Goal: Information Seeking & Learning: Learn about a topic

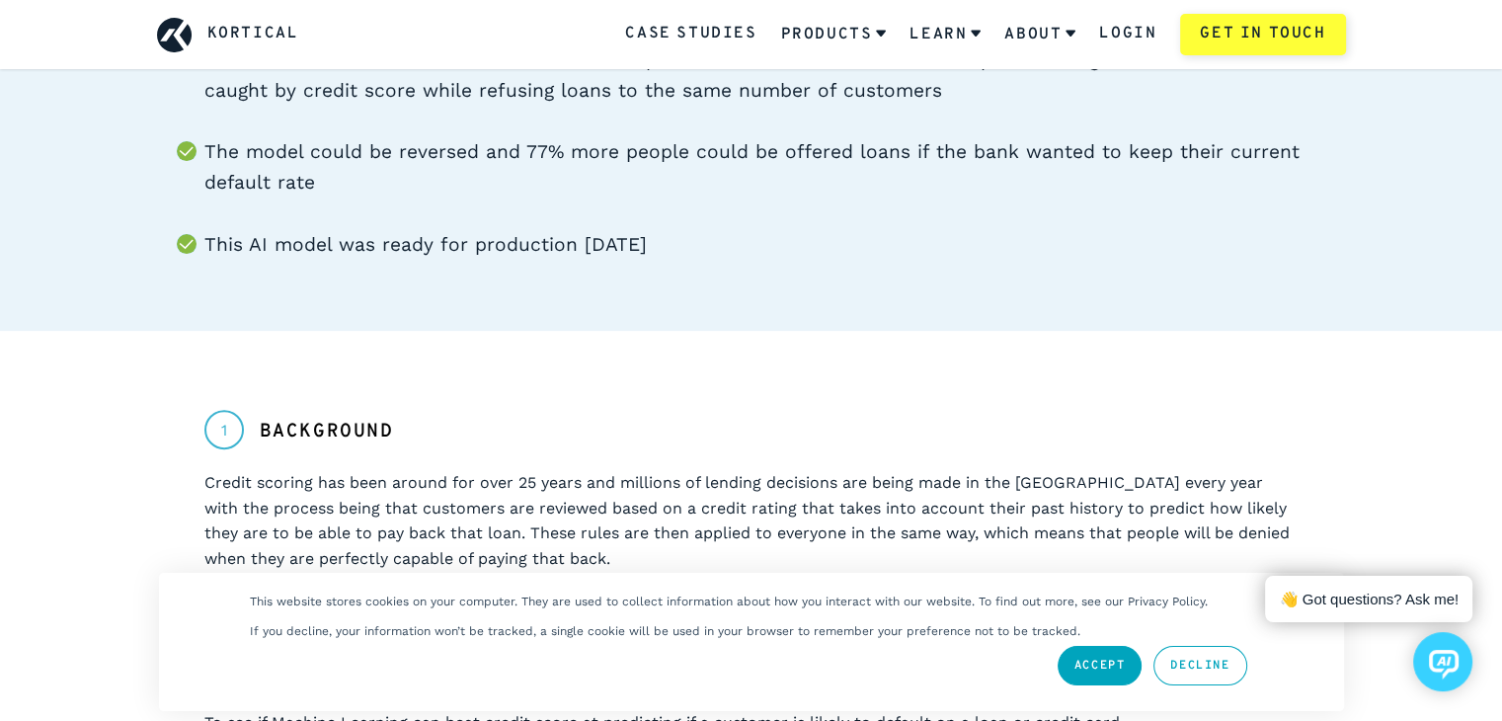
scroll to position [593, 0]
click at [489, 470] on div "Credit scoring has been around for over 25 years and millions of lending decisi…" at bounding box center [751, 520] width 1094 height 101
click at [380, 470] on div "Credit scoring has been around for over 25 years and millions of lending decisi…" at bounding box center [751, 520] width 1094 height 101
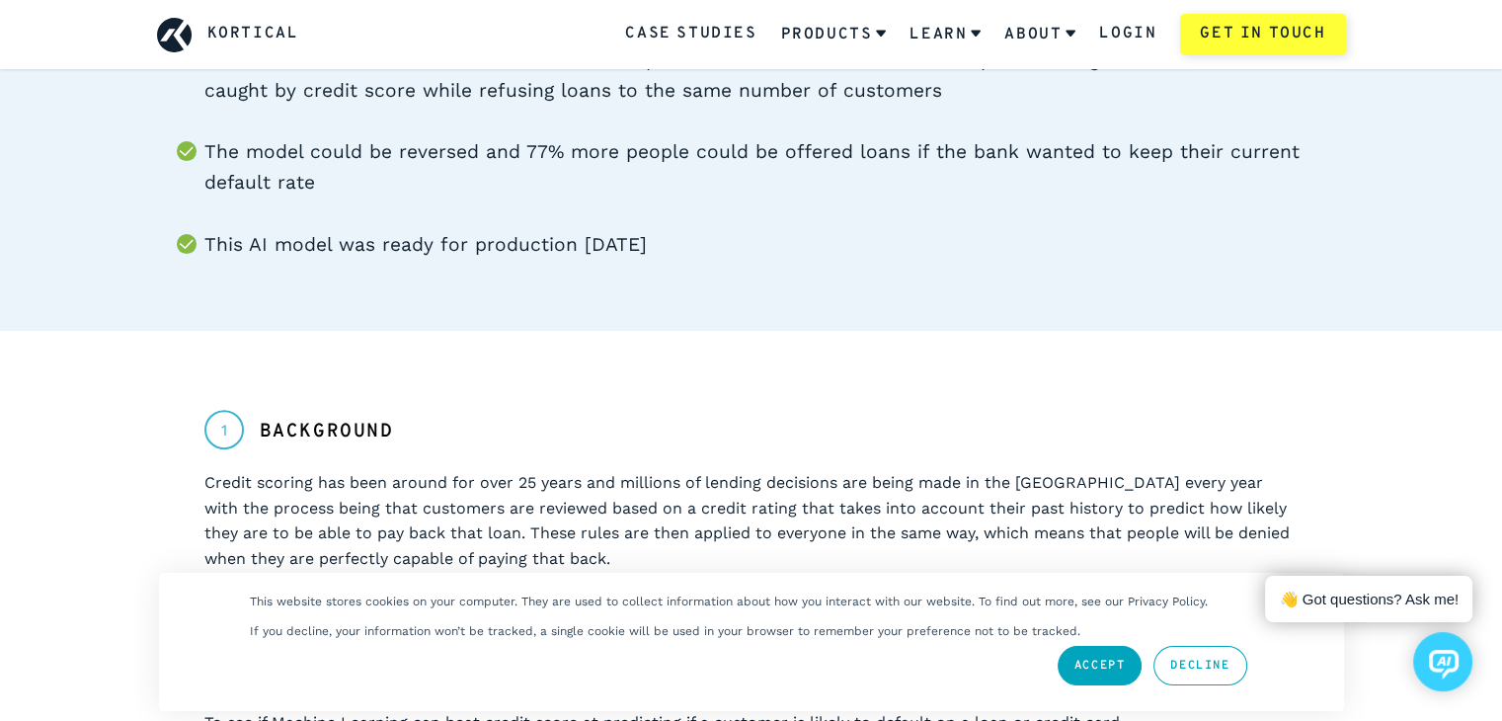
click at [314, 470] on div "Credit scoring has been around for over 25 years and millions of lending decisi…" at bounding box center [751, 520] width 1094 height 101
click at [308, 470] on div "Credit scoring has been around for over 25 years and millions of lending decisi…" at bounding box center [751, 520] width 1094 height 101
click at [252, 470] on div "Credit scoring has been around for over 25 years and millions of lending decisi…" at bounding box center [751, 520] width 1094 height 101
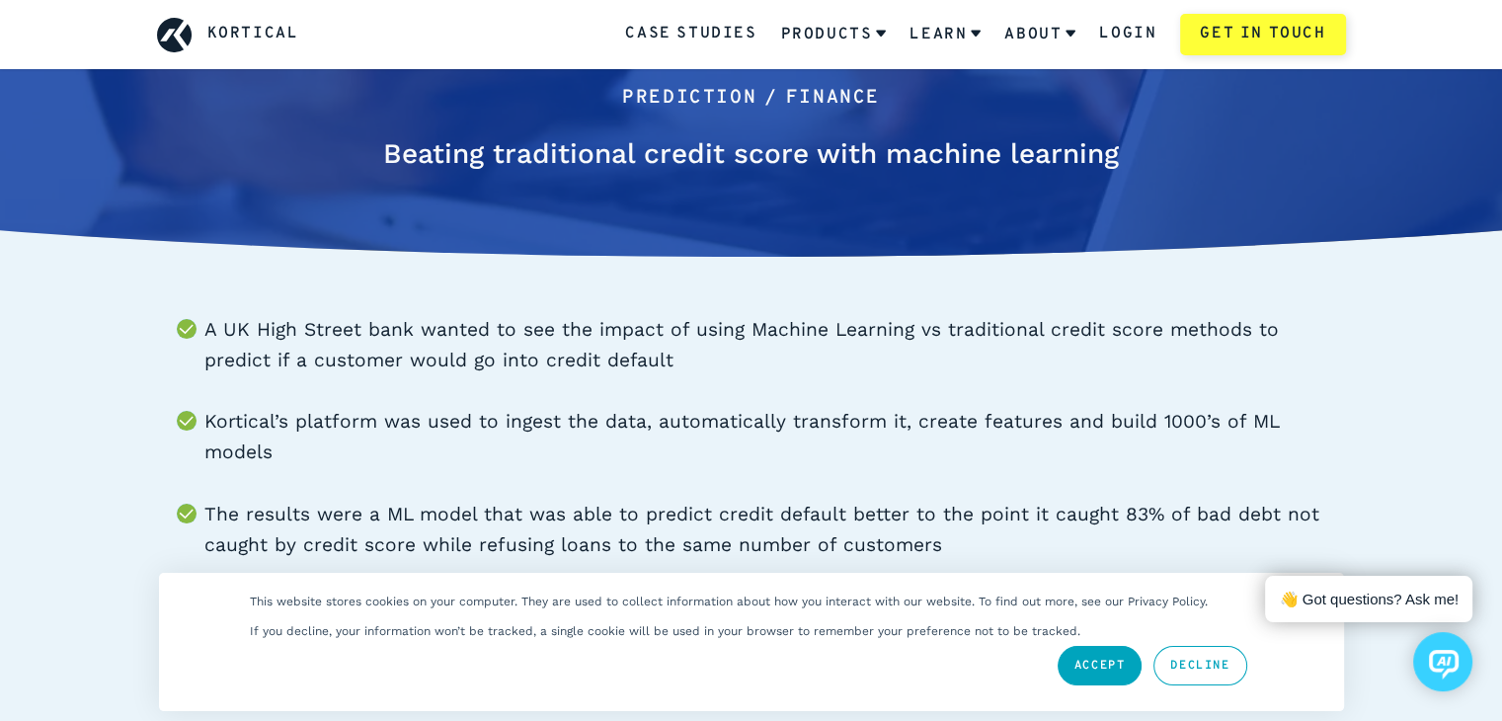
scroll to position [0, 0]
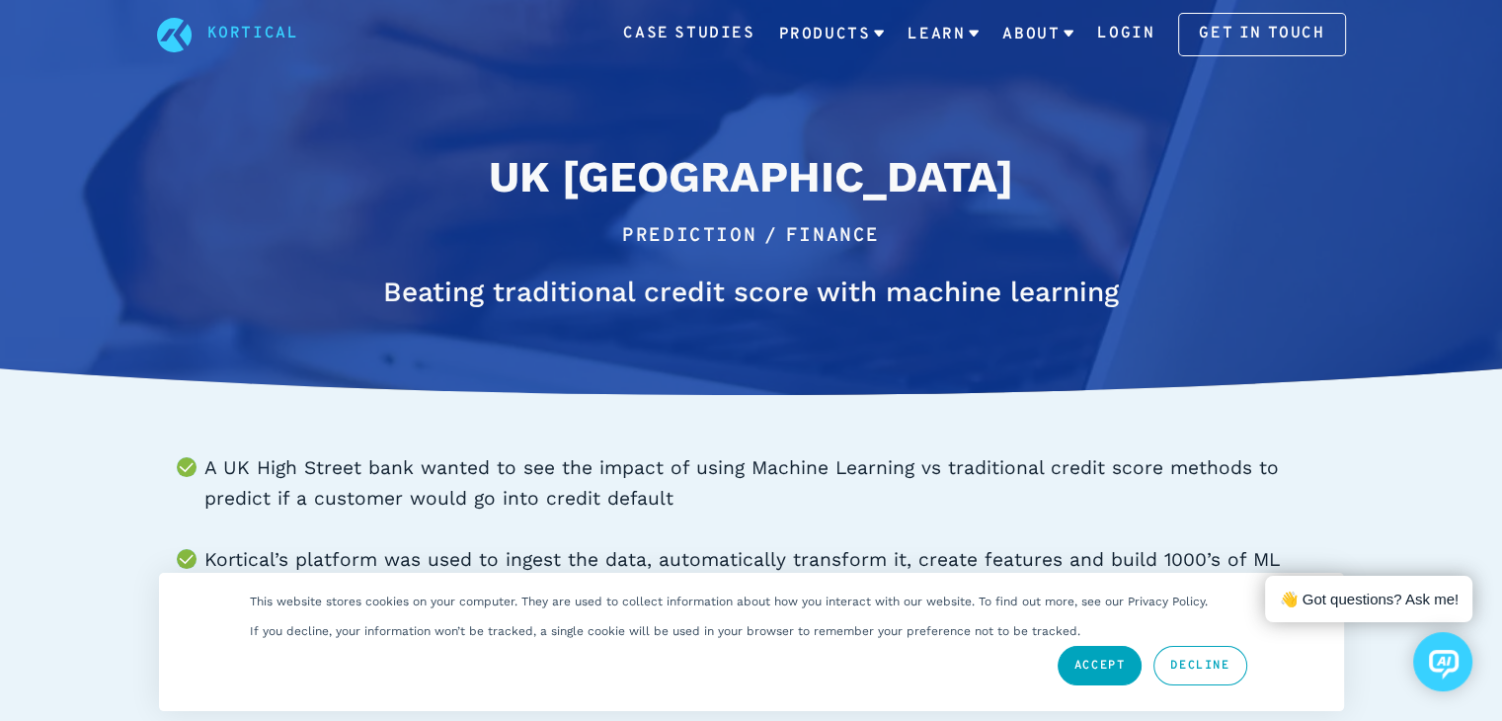
click at [327, 487] on li "A UK High Street bank wanted to see the impact of using Machine Learning vs tra…" at bounding box center [775, 483] width 1142 height 60
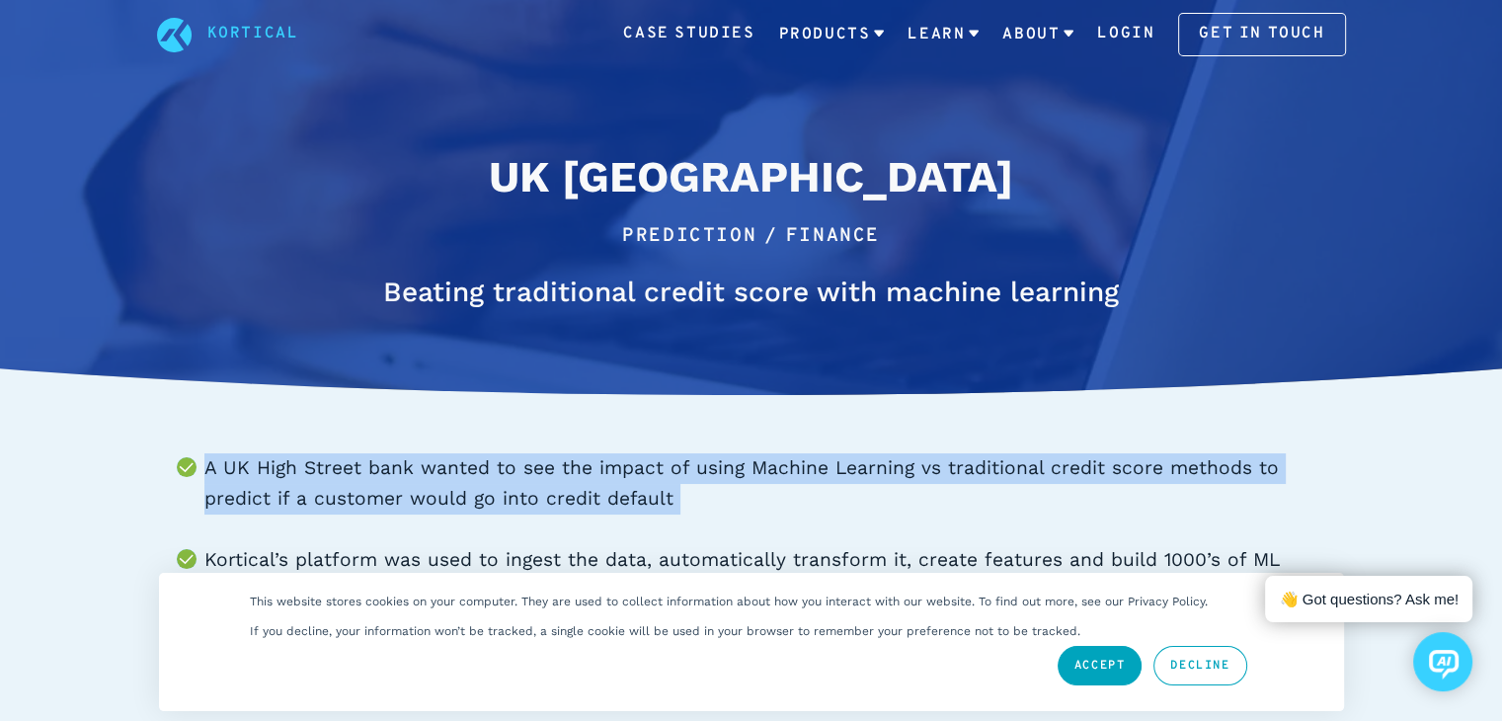
click at [327, 487] on li "A UK High Street bank wanted to see the impact of using Machine Learning vs tra…" at bounding box center [775, 483] width 1142 height 60
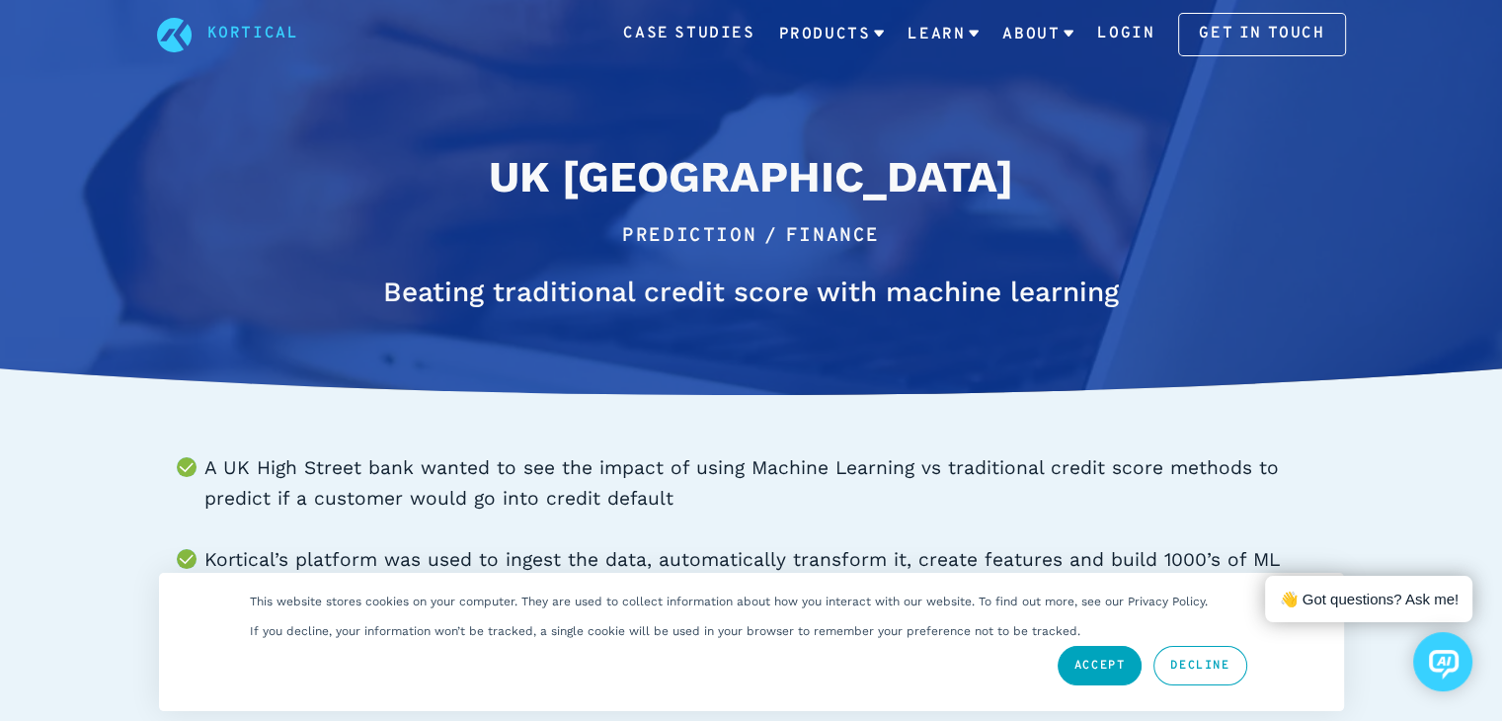
click at [391, 451] on div "A UK High Street bank wanted to see the impact of using Machine Learning vs tra…" at bounding box center [752, 637] width 1284 height 573
